Goal: Task Accomplishment & Management: Manage account settings

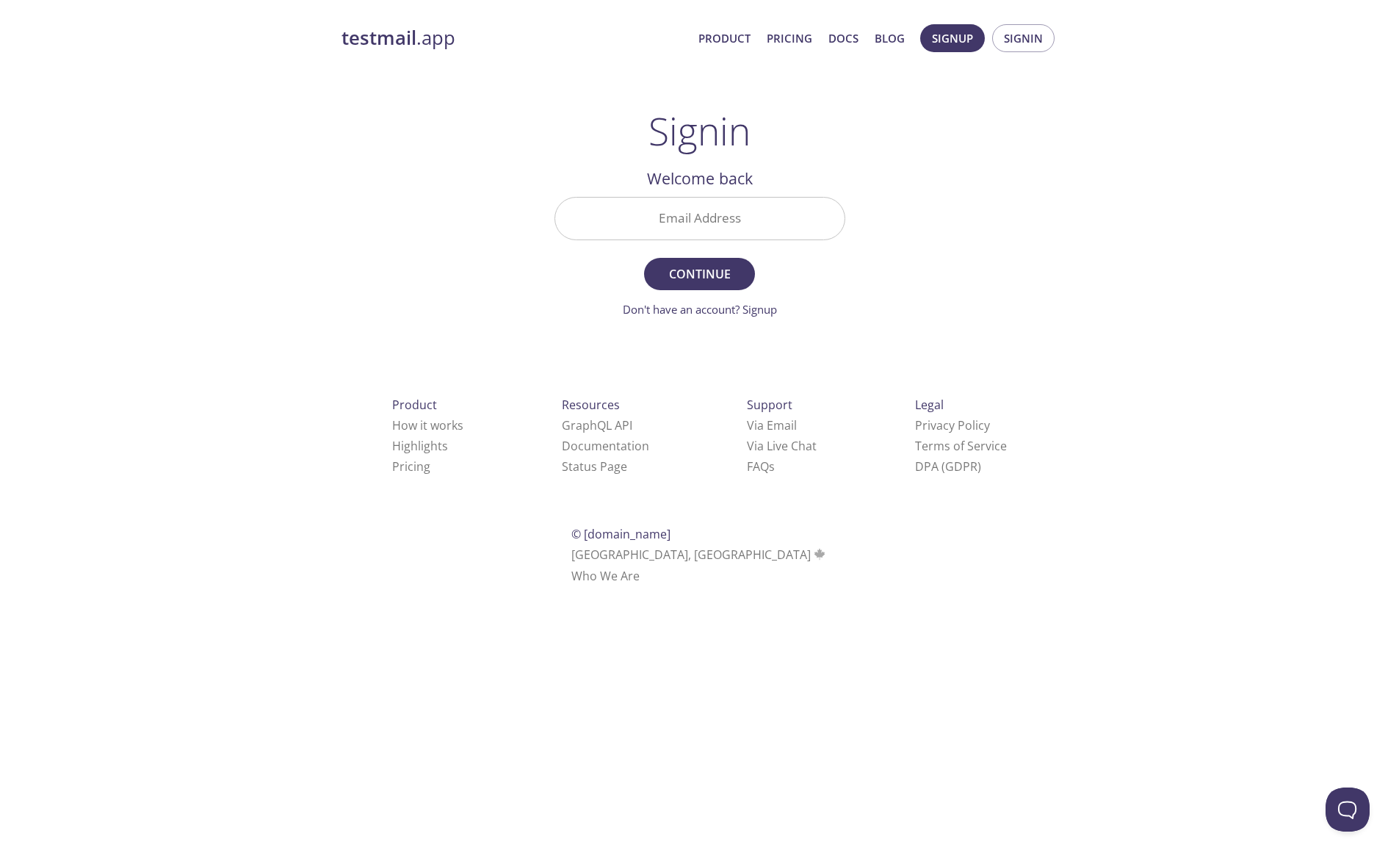
click at [762, 225] on input "Email Address" at bounding box center [699, 219] width 289 height 42
drag, startPoint x: 687, startPoint y: 228, endPoint x: 666, endPoint y: 229, distance: 21.3
click at [666, 229] on input "[PERSON_NAME][EMAIL_ADDRESS][DOMAIN_NAME]" at bounding box center [699, 219] width 289 height 42
drag, startPoint x: 768, startPoint y: 221, endPoint x: 535, endPoint y: 211, distance: 233.7
click at [535, 211] on div "testmail .app Product Pricing Docs Blog Signup Signin Signin Welcome back Email…" at bounding box center [700, 321] width 752 height 612
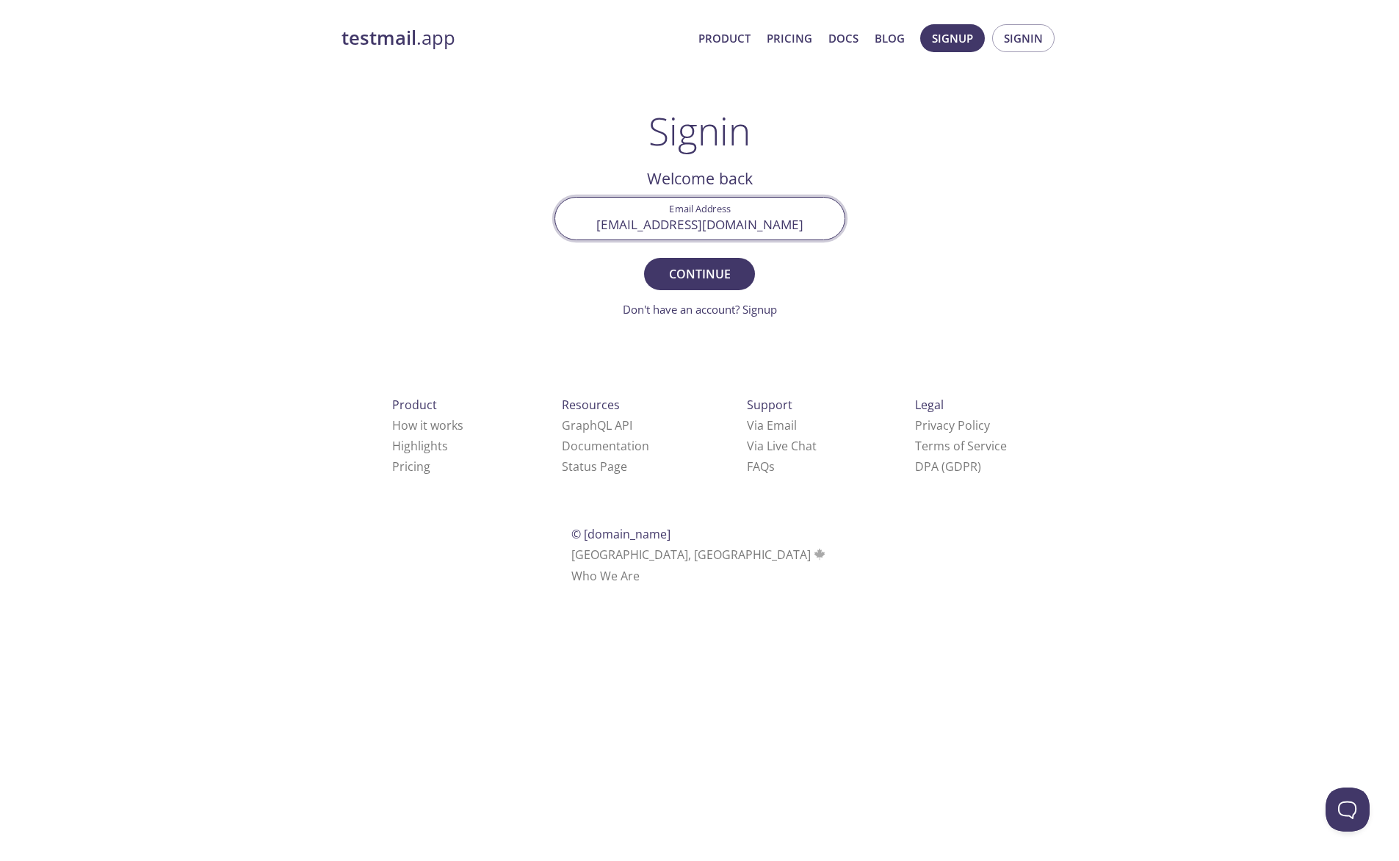
paste input ".zapeka"
type input "[EMAIL_ADDRESS][DOMAIN_NAME]"
click at [691, 273] on span "Continue" at bounding box center [699, 274] width 78 height 21
click at [631, 219] on input "Signin Security Code" at bounding box center [699, 219] width 289 height 42
paste input "YP63QJW"
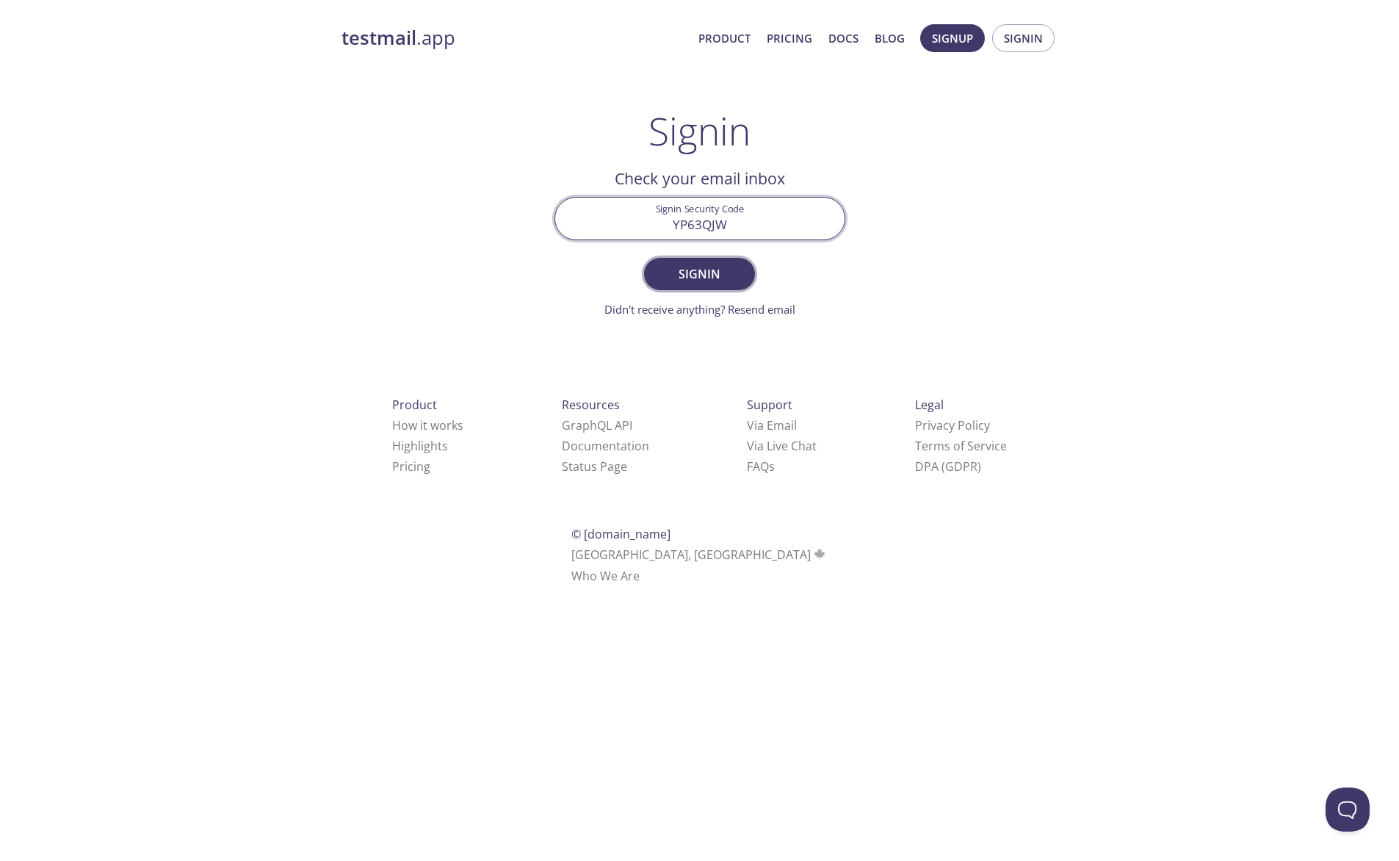
type input "YP63QJW"
click at [697, 276] on span "Signin" at bounding box center [699, 274] width 78 height 21
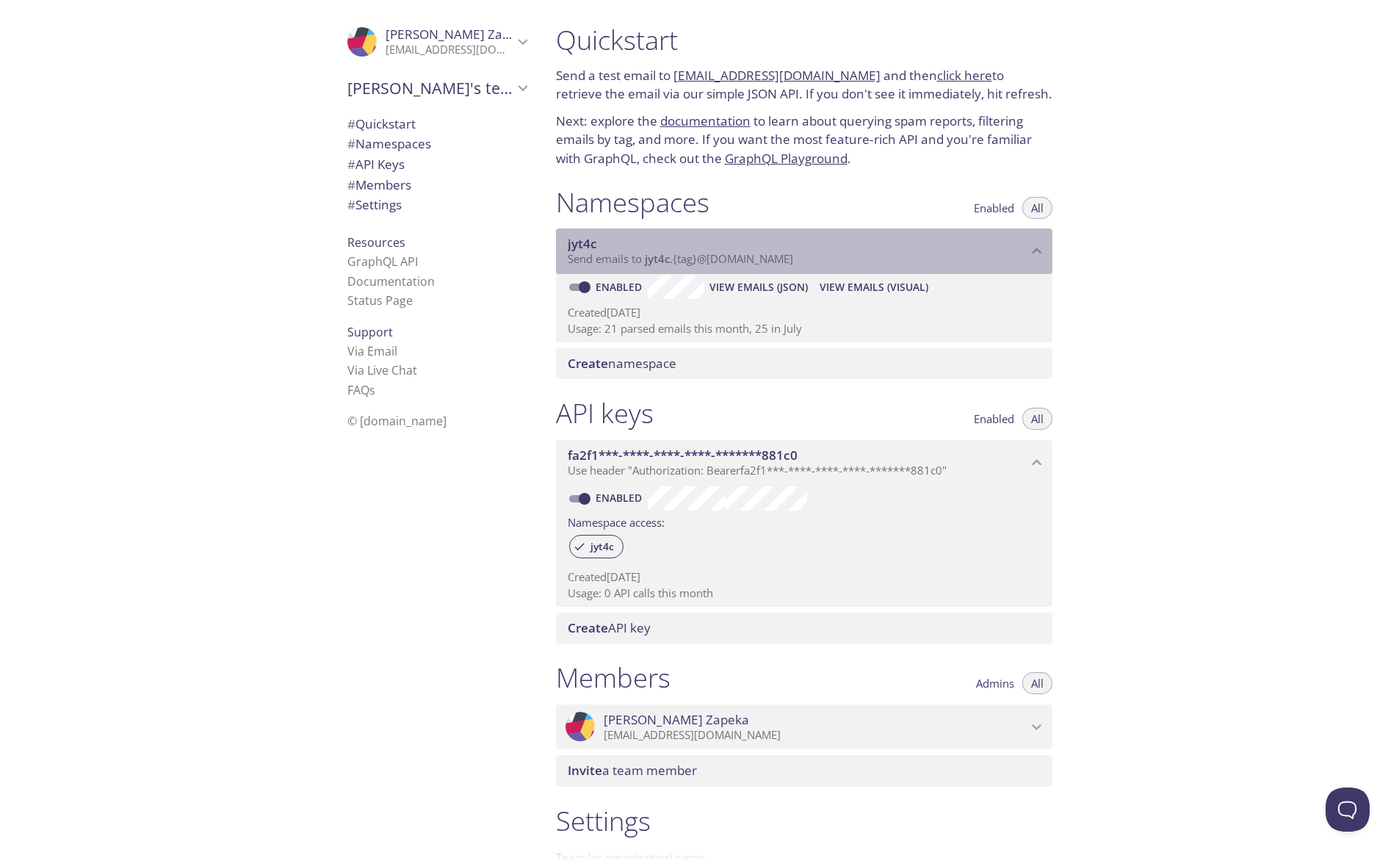
drag, startPoint x: 807, startPoint y: 262, endPoint x: 656, endPoint y: 261, distance: 151.3
click at [656, 261] on p "Send emails to jyt4c . {tag} @[DOMAIN_NAME]" at bounding box center [798, 259] width 460 height 15
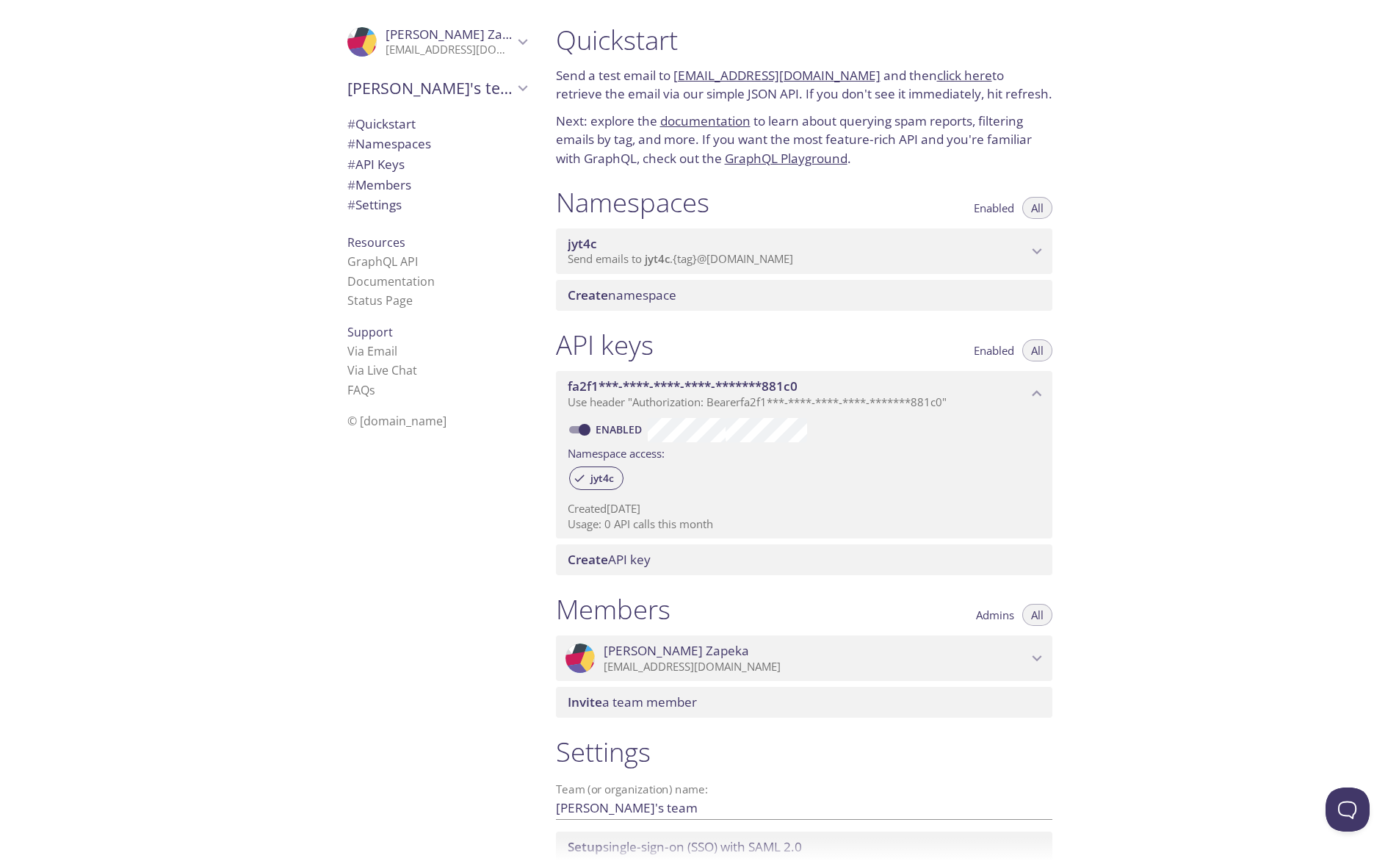
click at [673, 250] on span "jyt4c" at bounding box center [798, 244] width 460 height 16
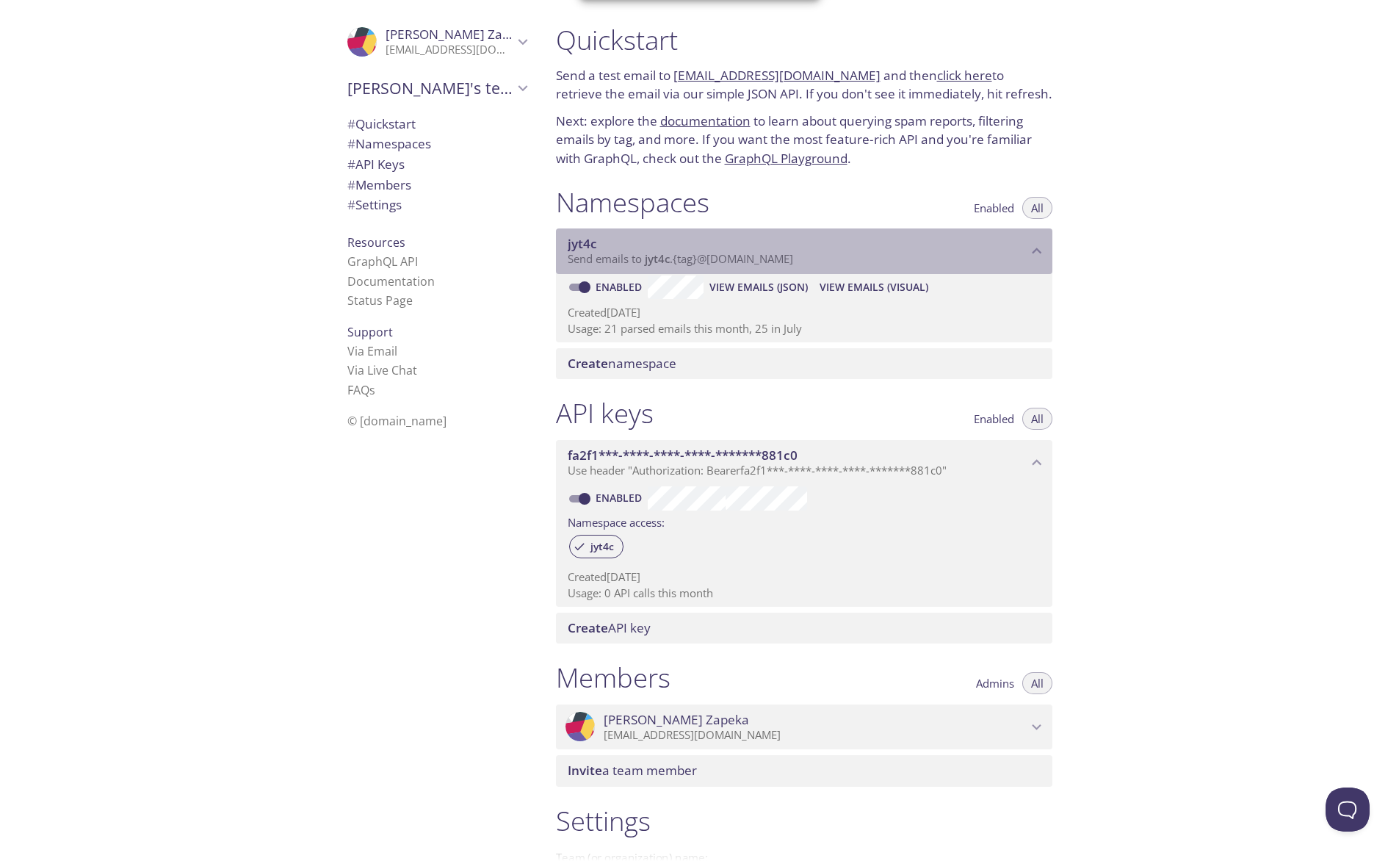
drag, startPoint x: 812, startPoint y: 259, endPoint x: 582, endPoint y: 783, distance: 572.0
click at [655, 254] on p "Send emails to jyt4c . {tag} @[DOMAIN_NAME]" at bounding box center [798, 259] width 460 height 15
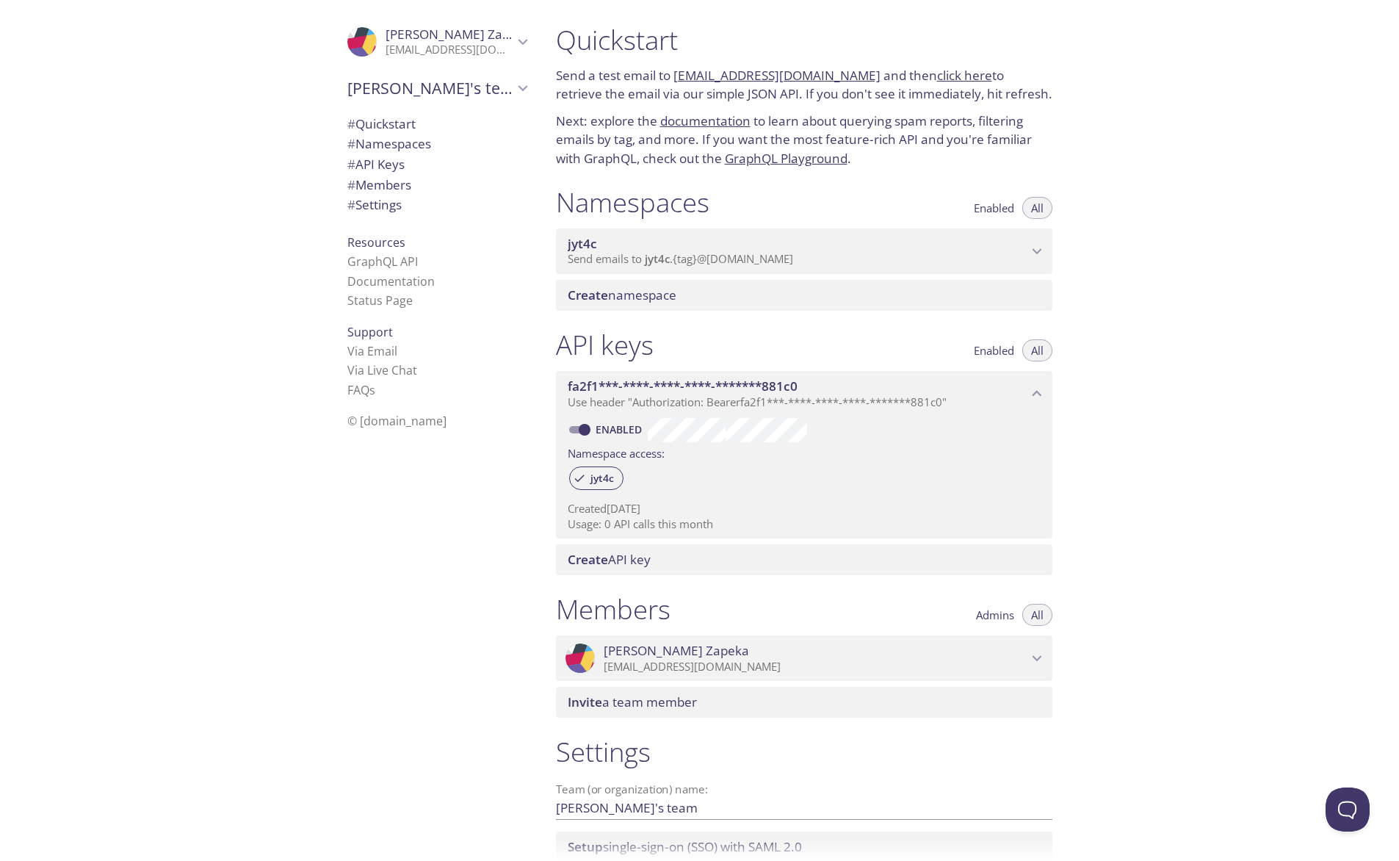
click at [1113, 482] on div "Quickstart Send a test email to [EMAIL_ADDRESS][DOMAIN_NAME] and then click her…" at bounding box center [971, 430] width 855 height 861
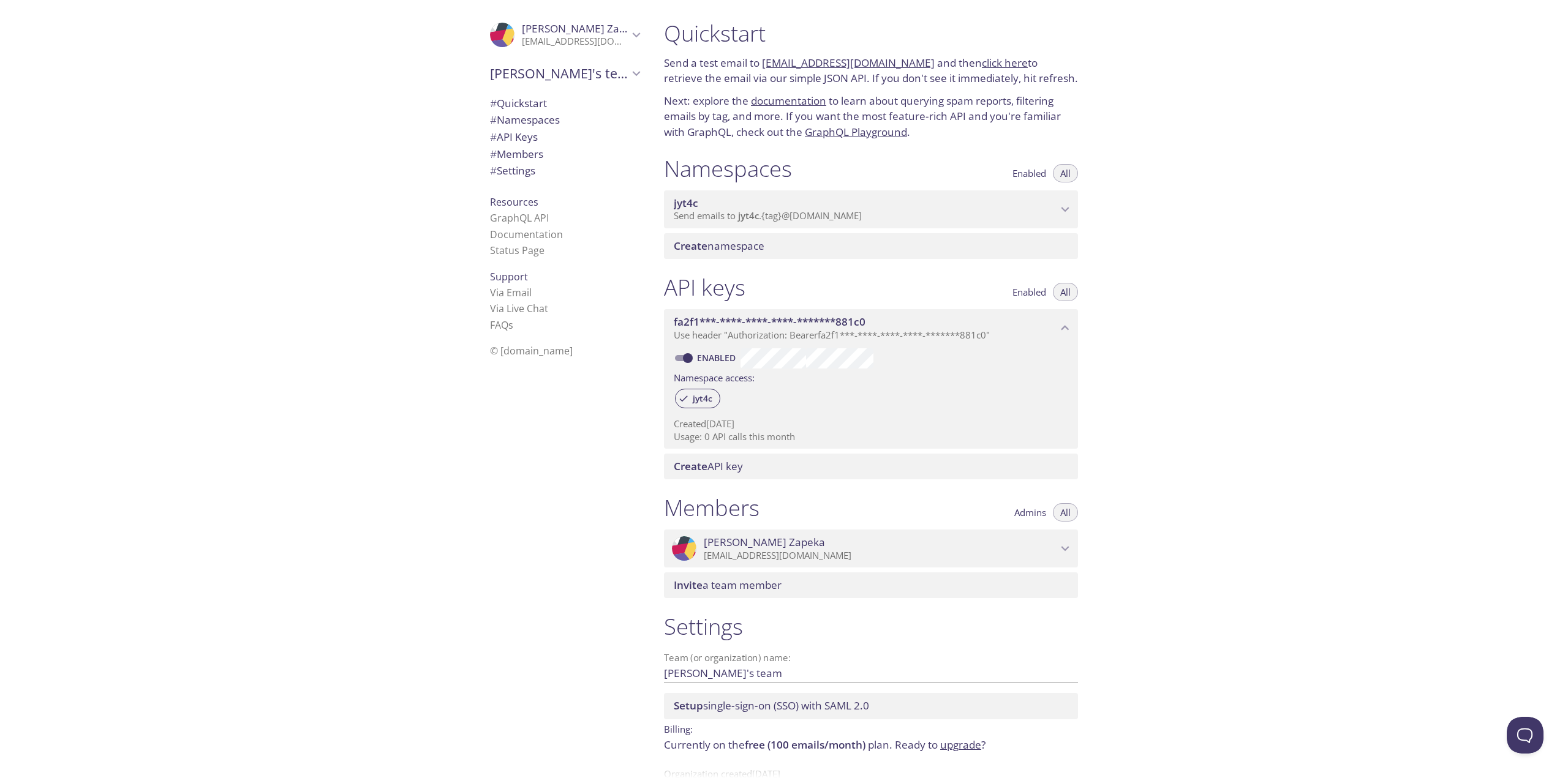
scroll to position [36, 0]
